Goal: Navigation & Orientation: Find specific page/section

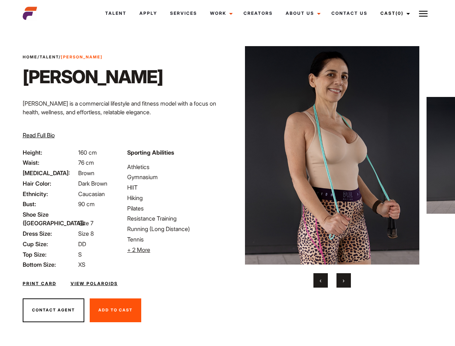
click at [393, 13] on link "Cast (0)" at bounding box center [394, 13] width 40 height 19
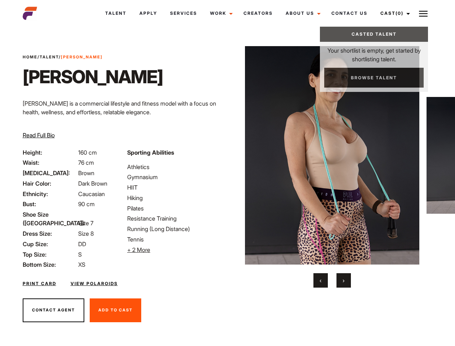
click at [423, 13] on img at bounding box center [423, 13] width 9 height 9
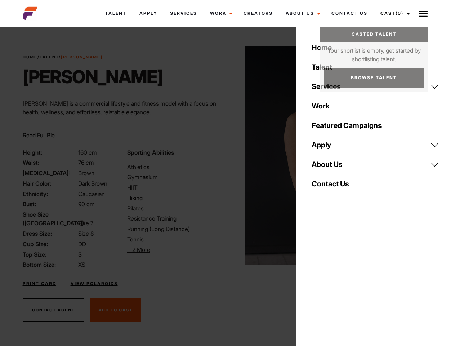
click at [175, 250] on li "+ 2 More Hide More" at bounding box center [175, 249] width 96 height 9
click at [332, 167] on img at bounding box center [332, 155] width 175 height 218
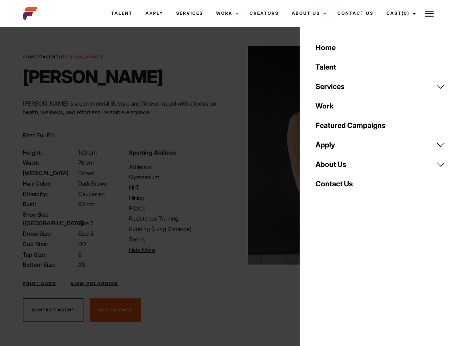
click at [227, 155] on div "Sporting Abilities Athletics Gymnasium HIIT Hiking Pilates Resistance Training …" at bounding box center [178, 208] width 106 height 121
click at [321, 280] on div "Home Talent Services Talent Casting Photography Videography Creative Hair and M…" at bounding box center [380, 173] width 161 height 346
click at [344, 280] on div "Home Talent Services Talent Casting Photography Videography Creative Hair and M…" at bounding box center [380, 173] width 161 height 346
